Goal: Task Accomplishment & Management: Manage account settings

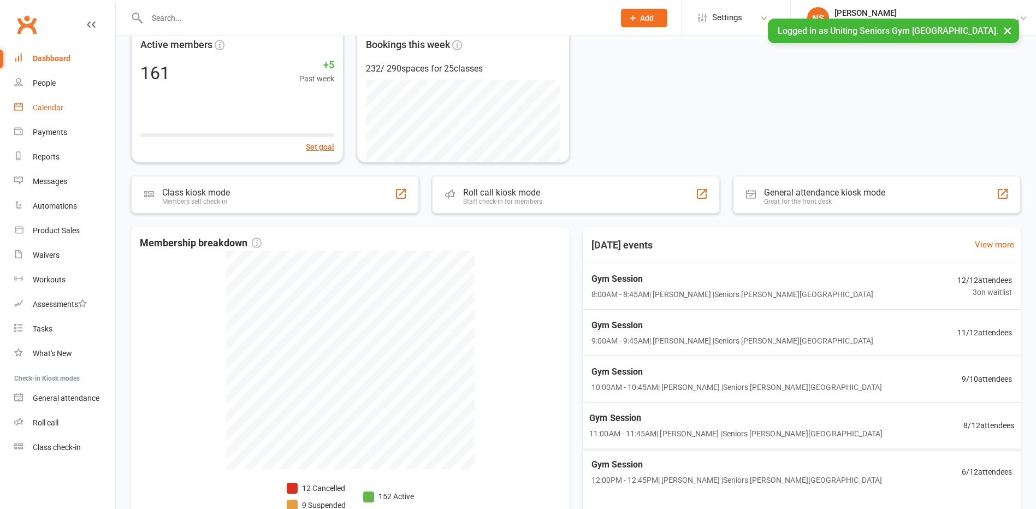
click at [41, 109] on div "Calendar" at bounding box center [48, 107] width 31 height 9
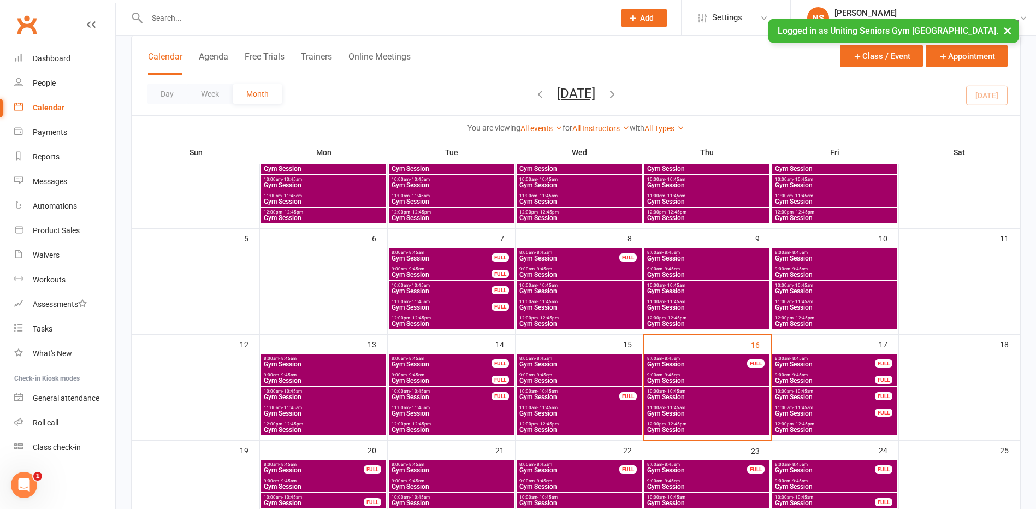
click at [664, 412] on span "Gym Session" at bounding box center [706, 413] width 121 height 7
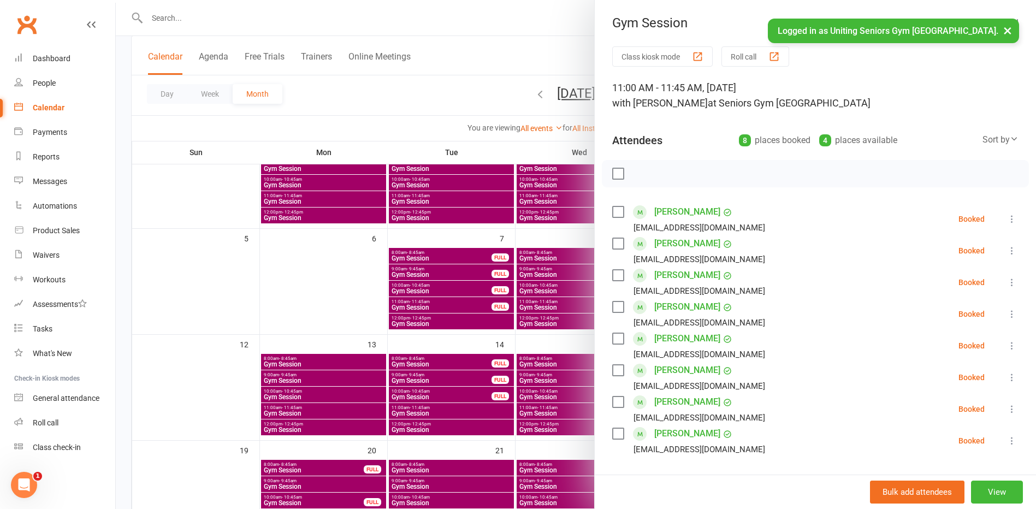
click at [1006, 218] on icon at bounding box center [1011, 218] width 11 height 11
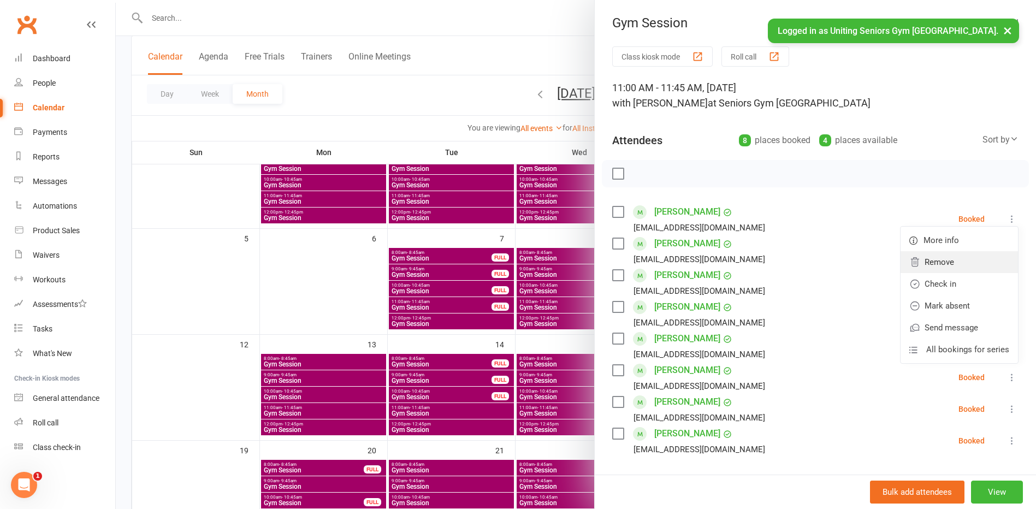
click at [928, 263] on link "Remove" at bounding box center [958, 262] width 117 height 22
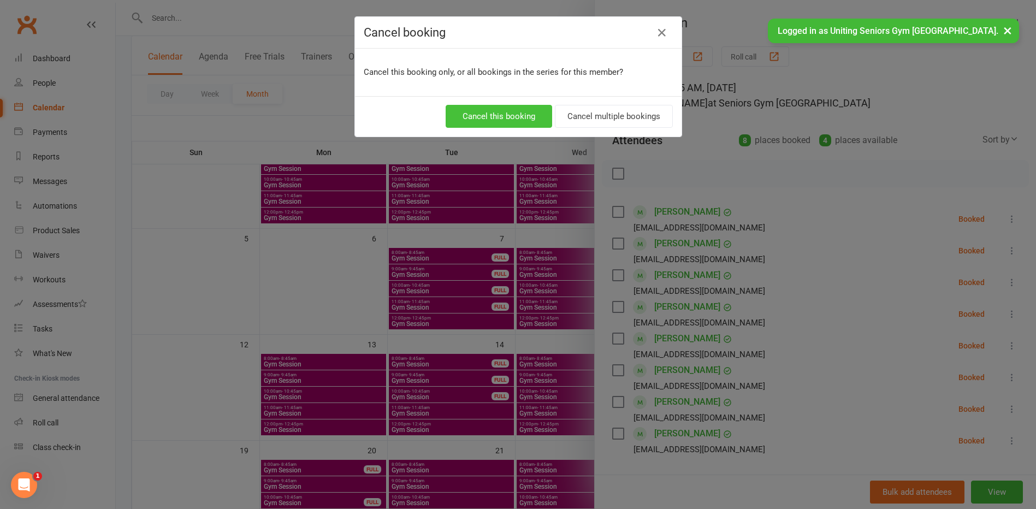
click at [472, 115] on button "Cancel this booking" at bounding box center [499, 116] width 106 height 23
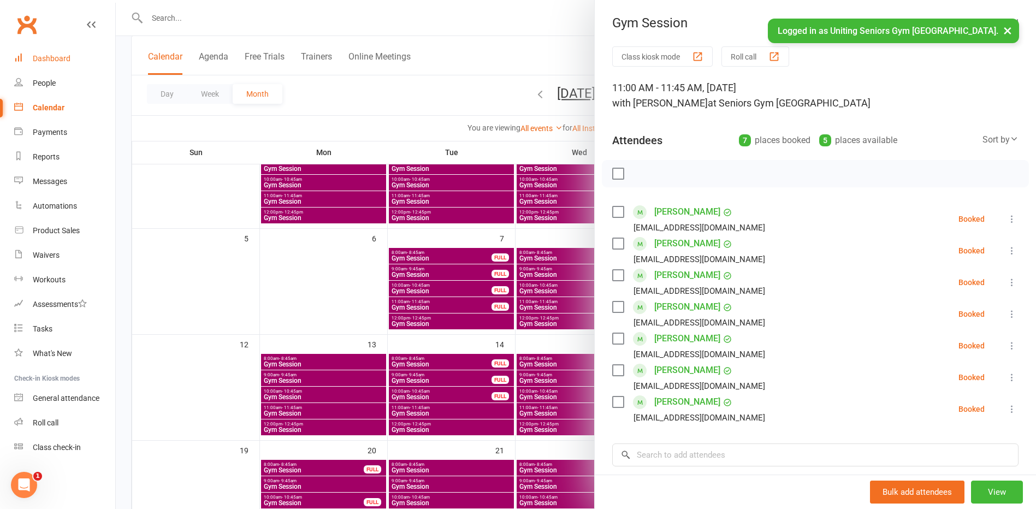
click at [54, 57] on div "Dashboard" at bounding box center [52, 58] width 38 height 9
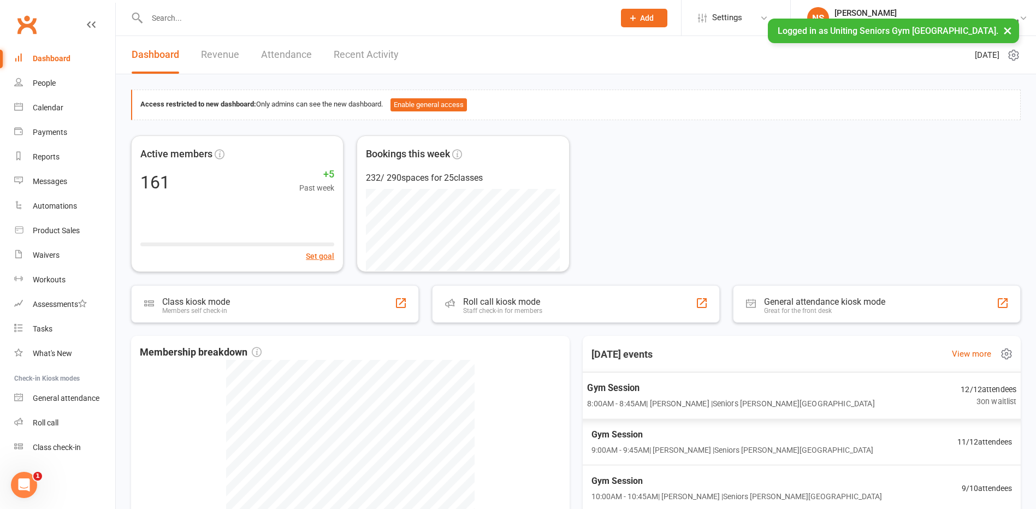
click at [780, 399] on span "8:00AM - 8:45AM | [PERSON_NAME] | Seniors [PERSON_NAME][GEOGRAPHIC_DATA]" at bounding box center [730, 403] width 287 height 13
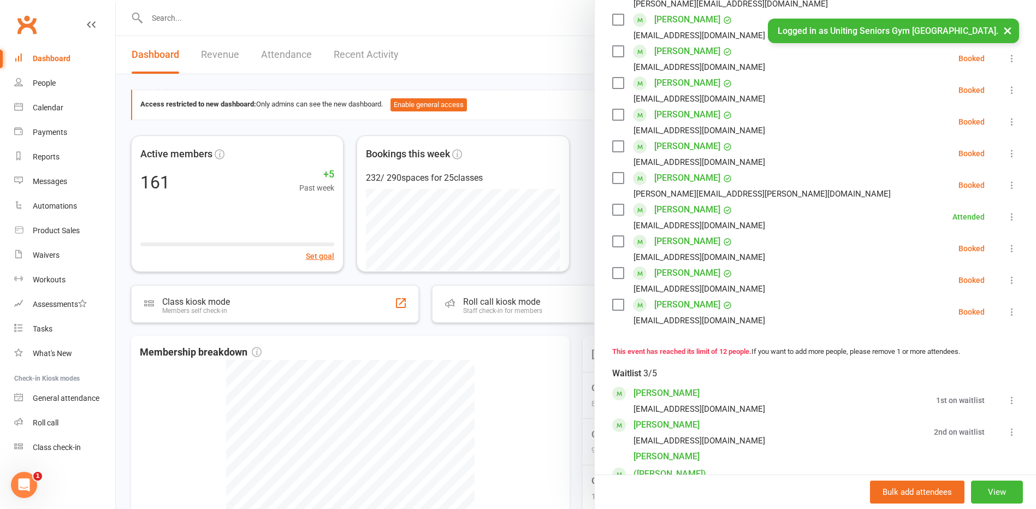
scroll to position [273, 0]
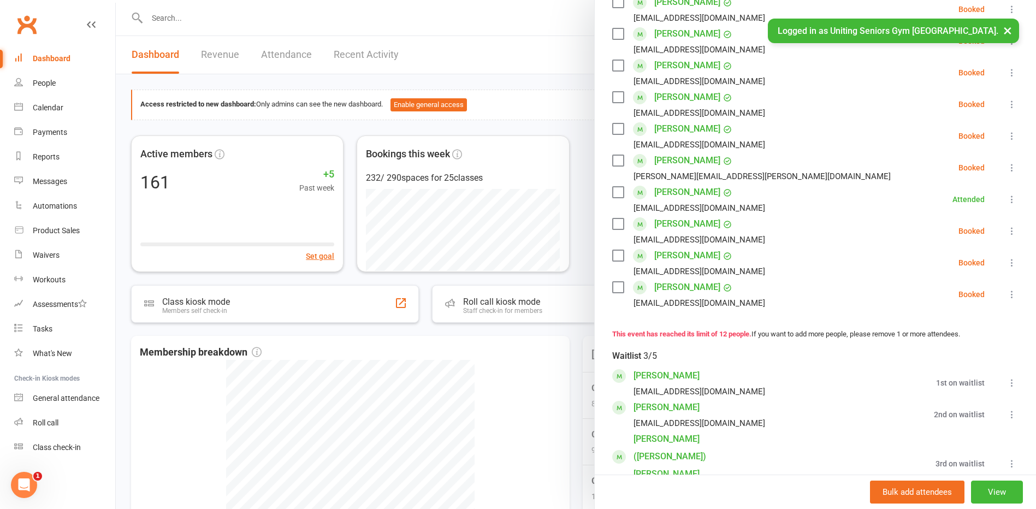
click at [510, 383] on div at bounding box center [576, 254] width 920 height 509
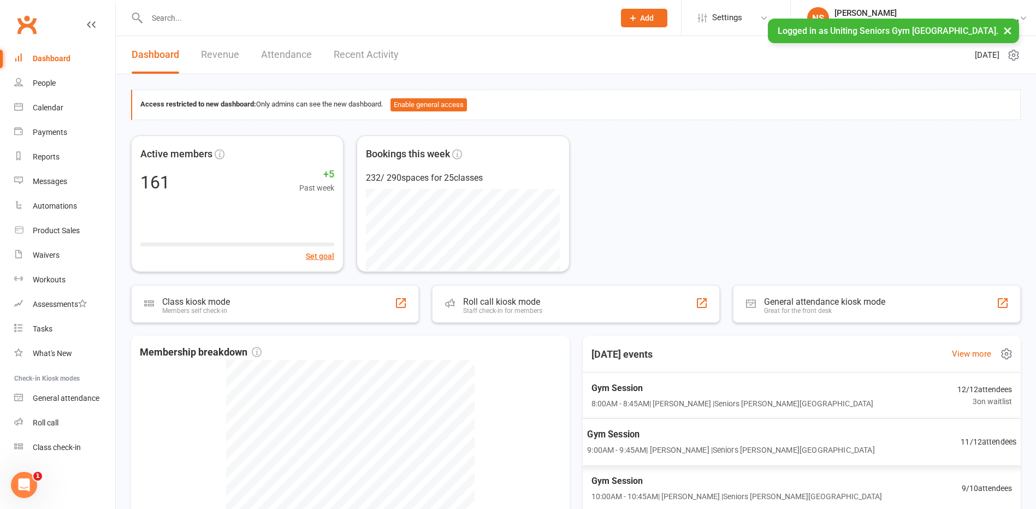
click at [662, 431] on span "Gym Session" at bounding box center [730, 434] width 287 height 14
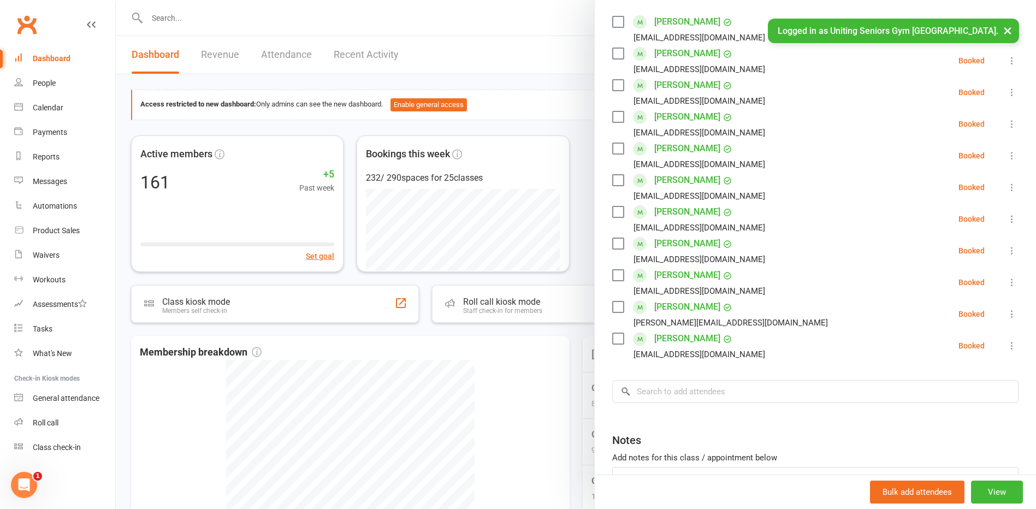
scroll to position [218, 0]
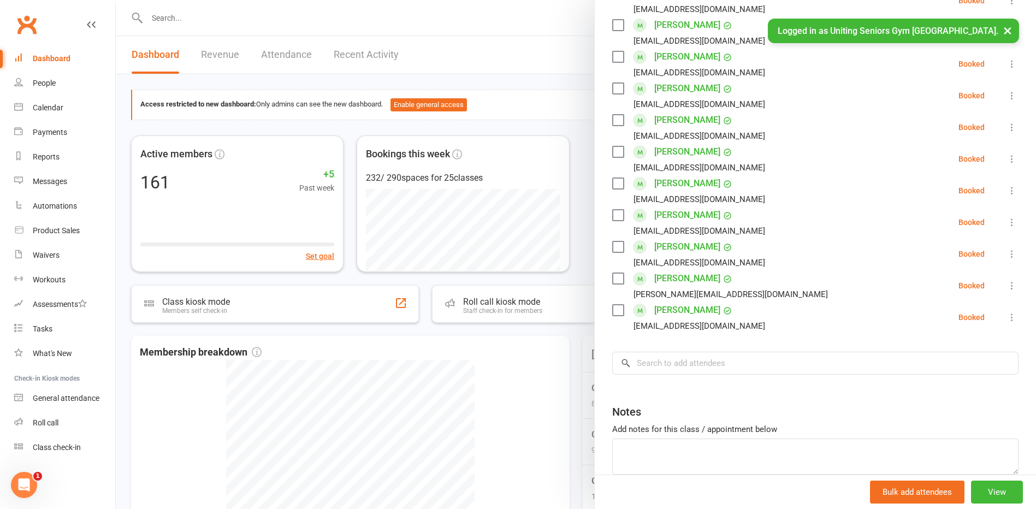
click at [556, 342] on div at bounding box center [576, 254] width 920 height 509
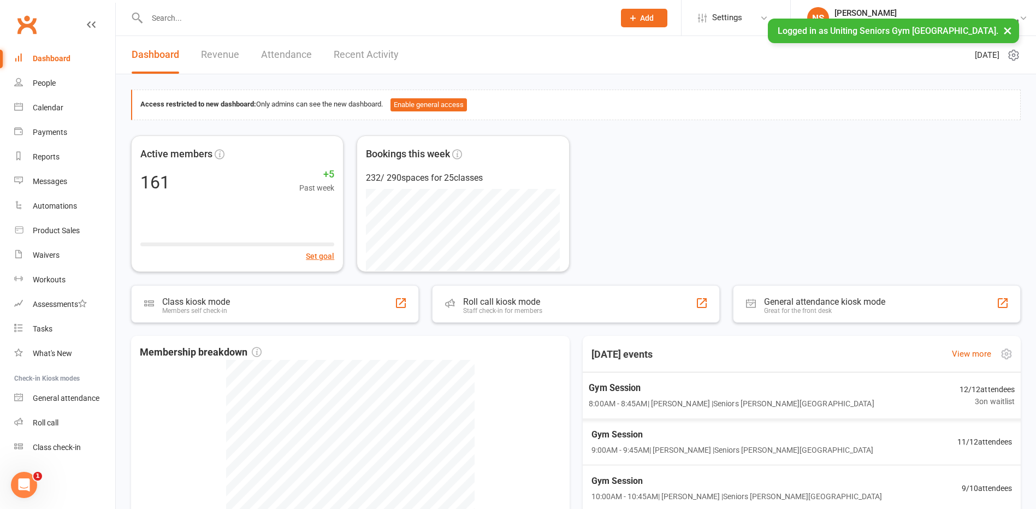
click at [637, 397] on span "8:00AM - 8:45AM | [PERSON_NAME] | Seniors [PERSON_NAME][GEOGRAPHIC_DATA]" at bounding box center [731, 403] width 285 height 13
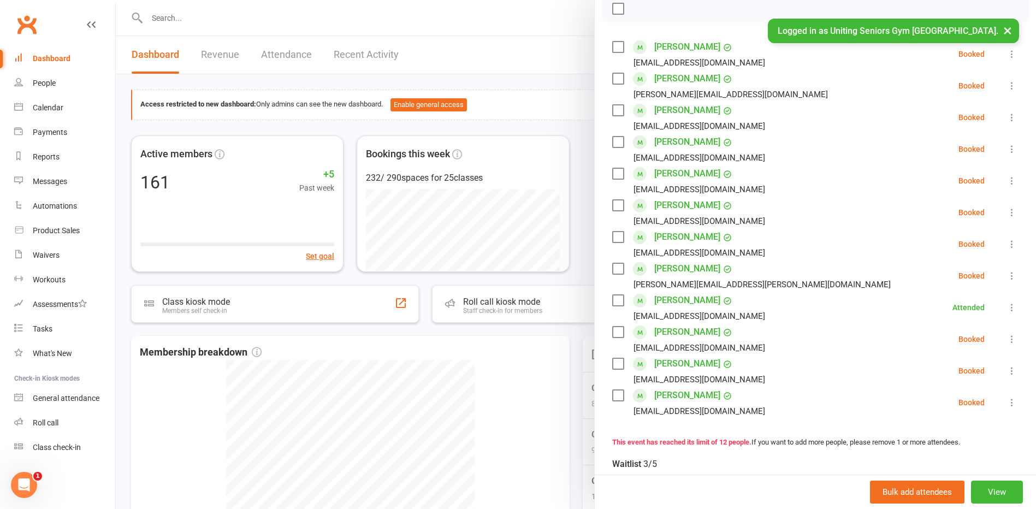
scroll to position [164, 0]
click at [575, 413] on div at bounding box center [576, 254] width 920 height 509
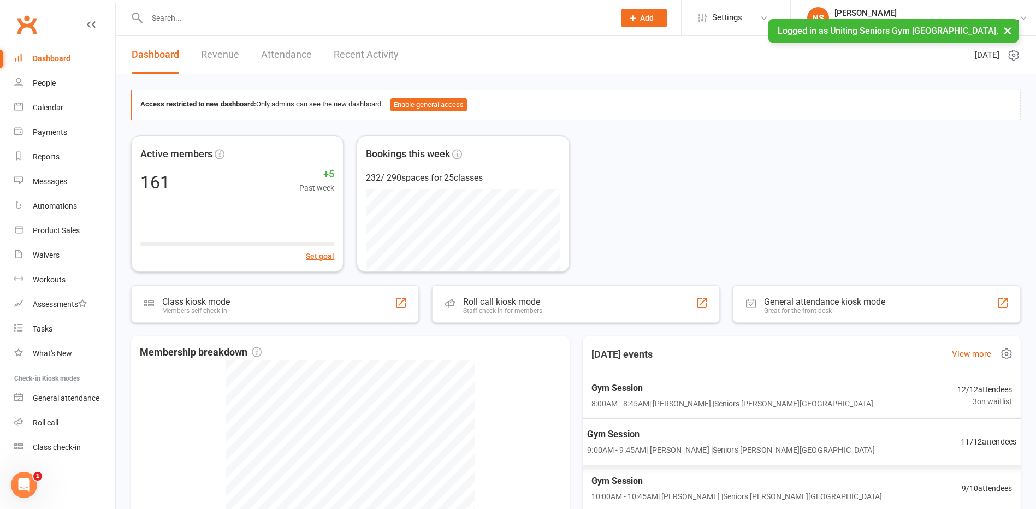
click at [644, 447] on span "9:00AM - 9:45AM | [PERSON_NAME] | Seniors [PERSON_NAME][GEOGRAPHIC_DATA]" at bounding box center [730, 450] width 287 height 13
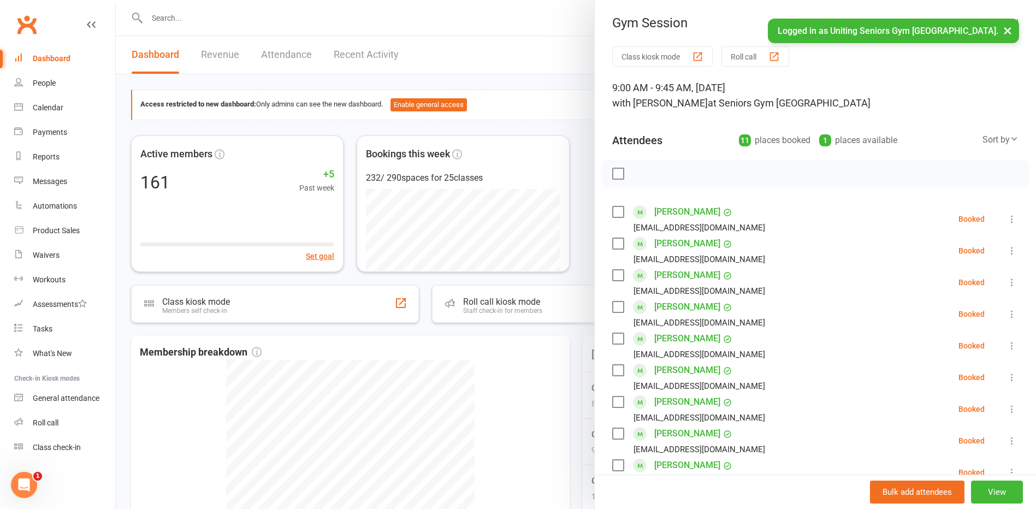
click at [576, 364] on div at bounding box center [576, 254] width 920 height 509
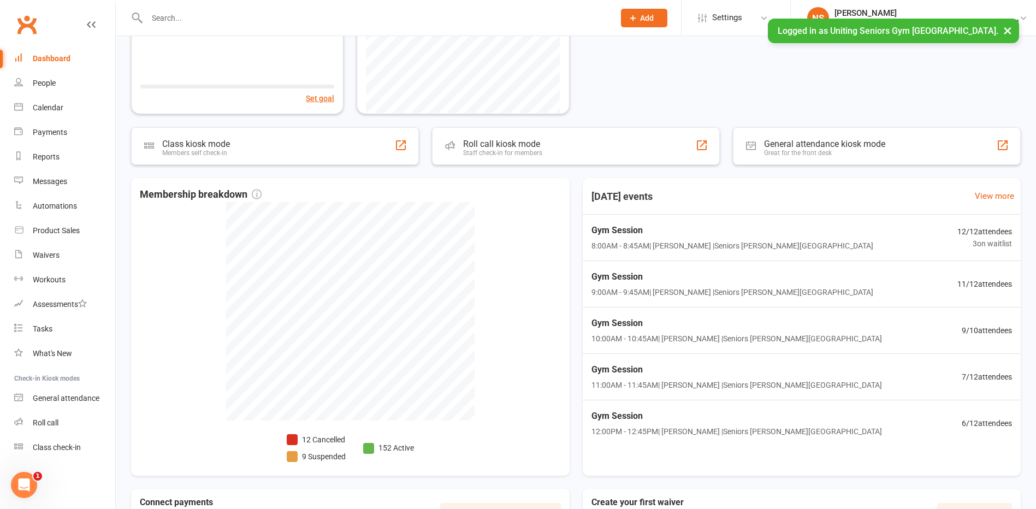
scroll to position [218, 0]
